Goal: Task Accomplishment & Management: Use online tool/utility

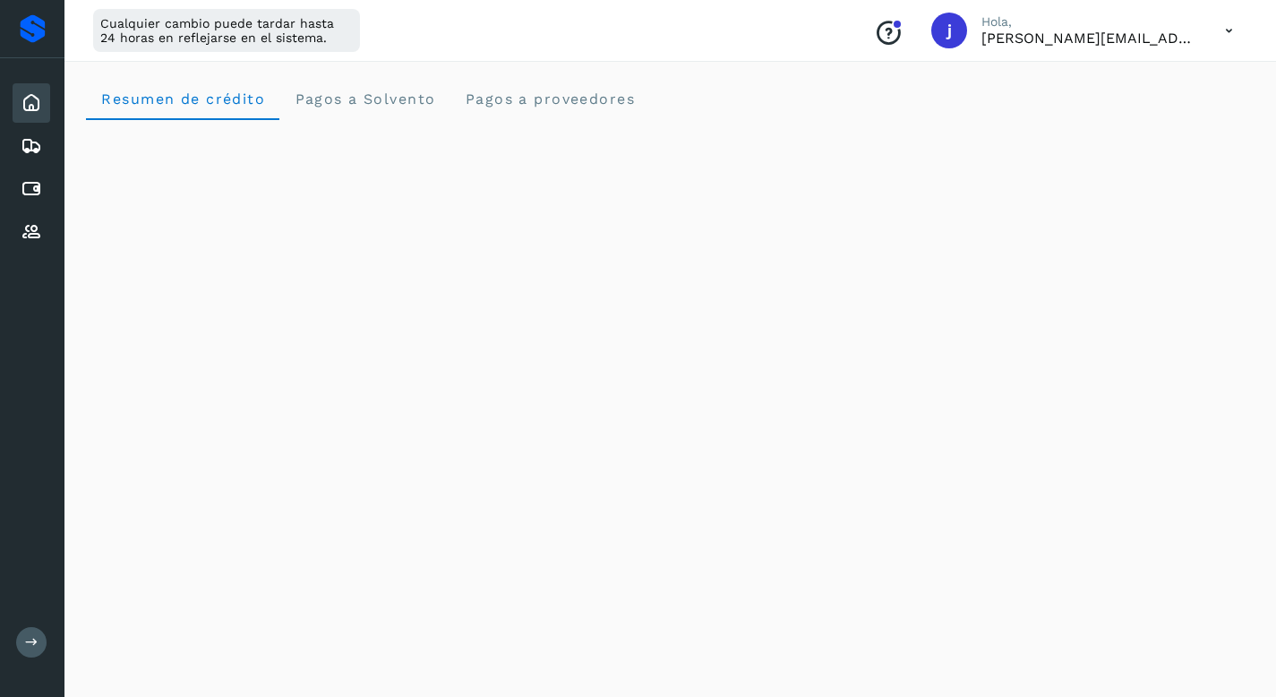
scroll to position [486, 0]
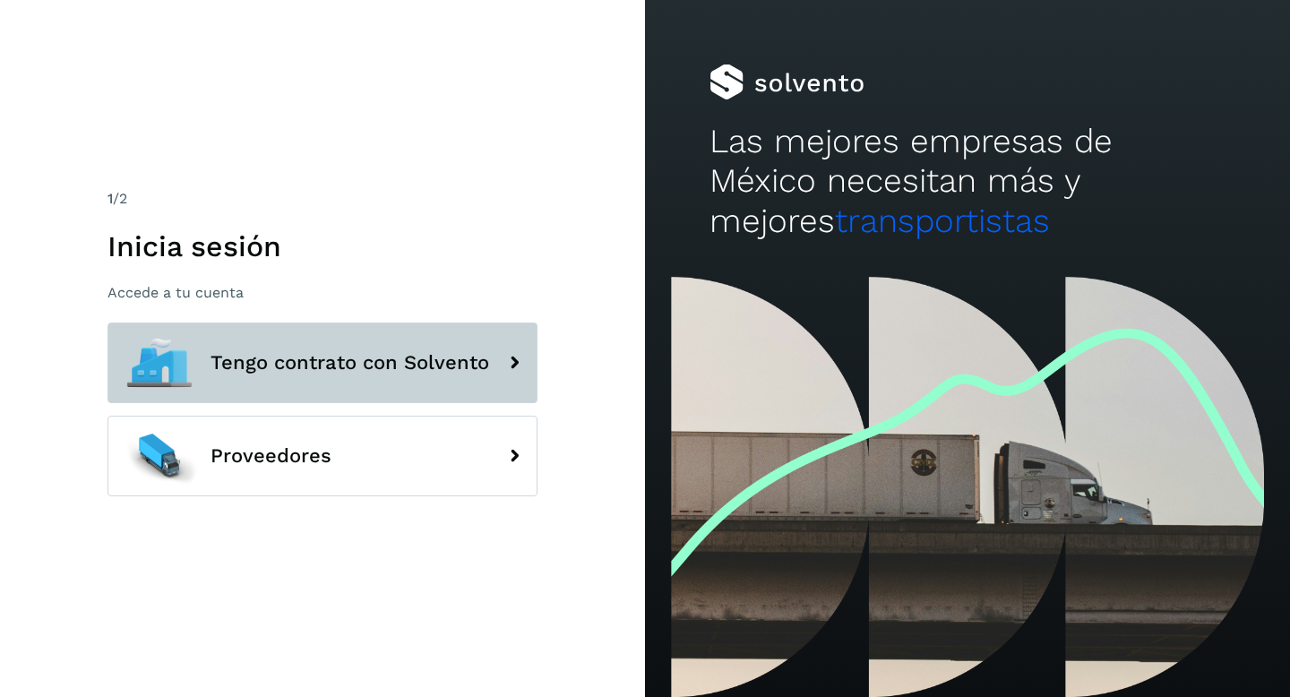
click at [288, 332] on button "Tengo contrato con Solvento" at bounding box center [322, 362] width 430 height 81
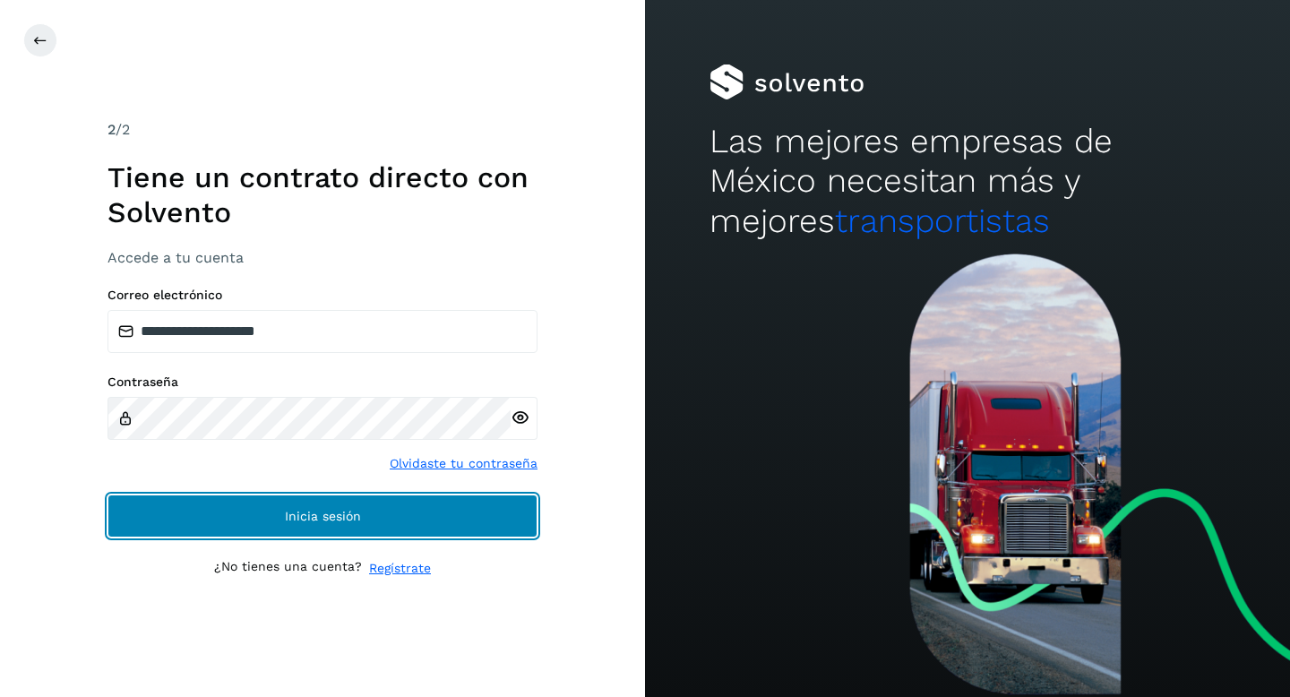
click at [224, 514] on button "Inicia sesión" at bounding box center [322, 515] width 430 height 43
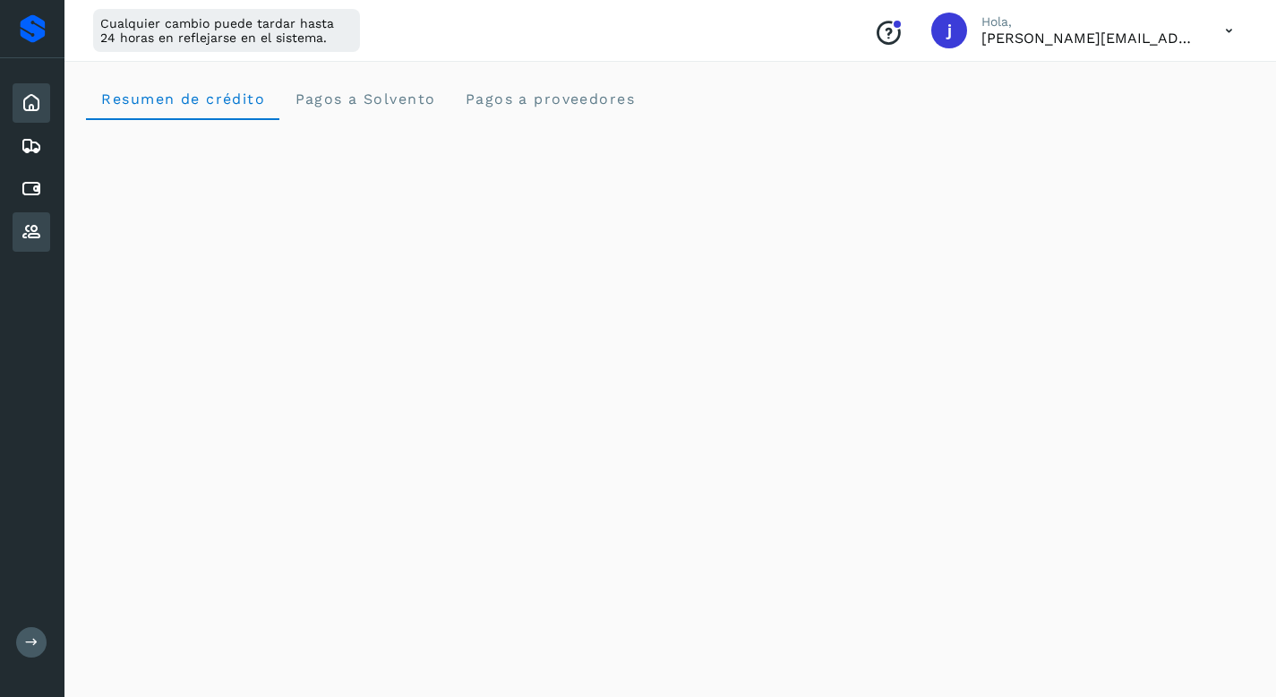
click at [33, 237] on icon at bounding box center [31, 231] width 21 height 21
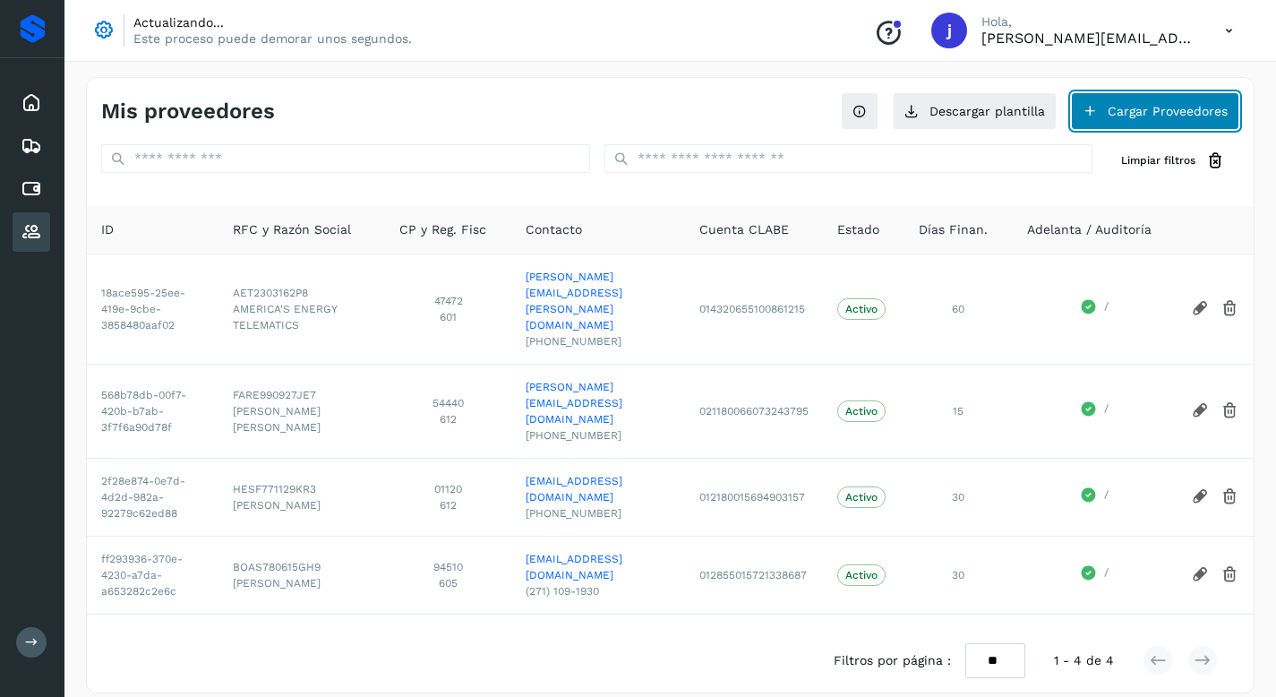
click at [1116, 107] on button "Cargar Proveedores" at bounding box center [1155, 111] width 168 height 38
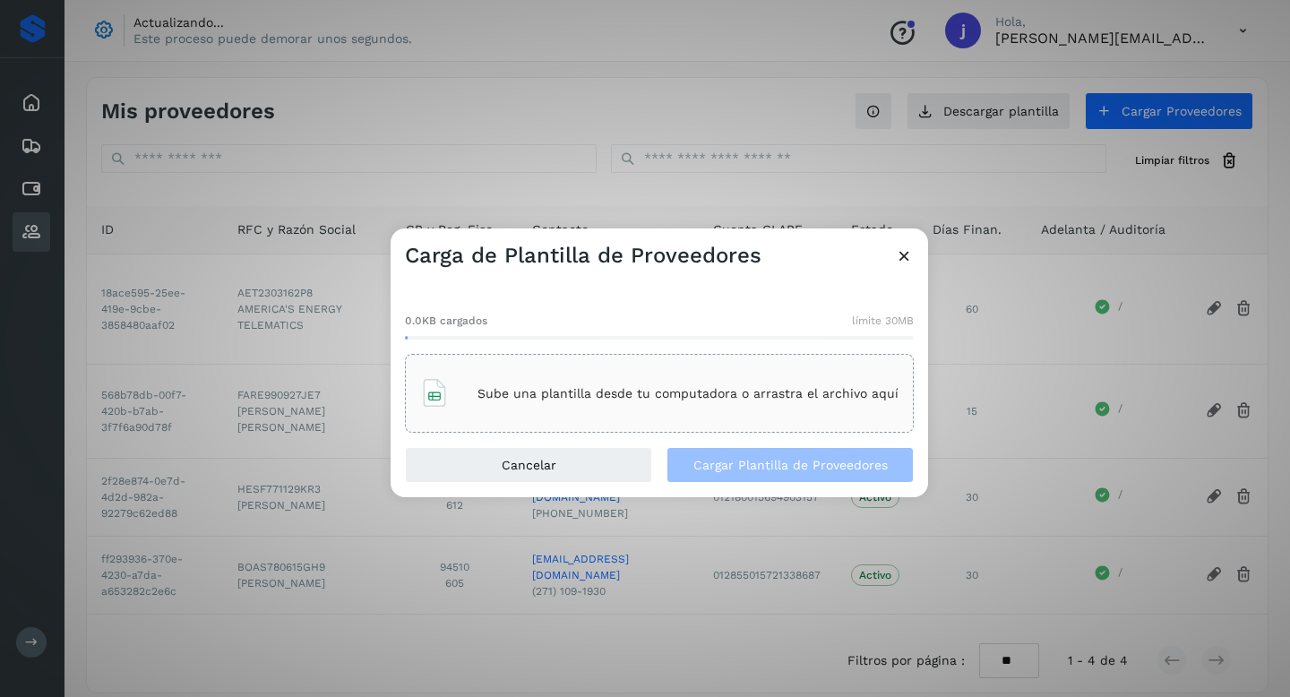
click at [905, 257] on icon at bounding box center [904, 255] width 19 height 19
